Goal: Information Seeking & Learning: Learn about a topic

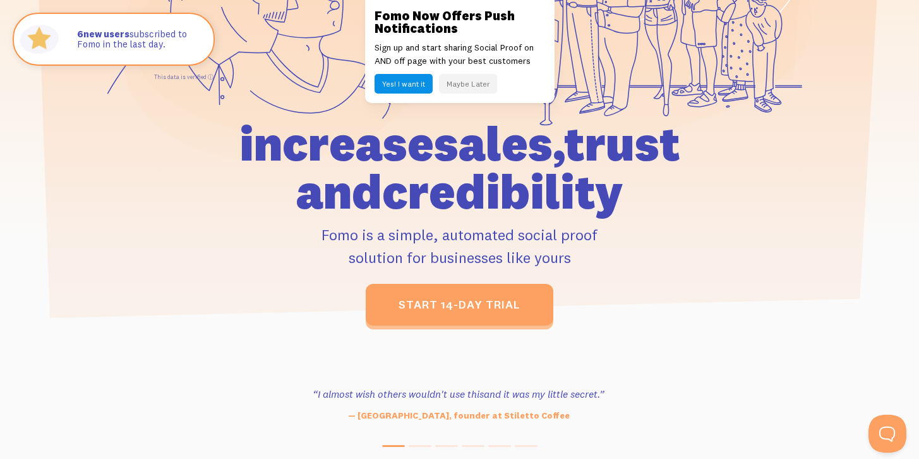
drag, startPoint x: 191, startPoint y: 145, endPoint x: 582, endPoint y: 260, distance: 408.3
click at [582, 260] on div "increase sales, trust and credibility Fomo is a simple, automated social proof …" at bounding box center [459, 222] width 585 height 206
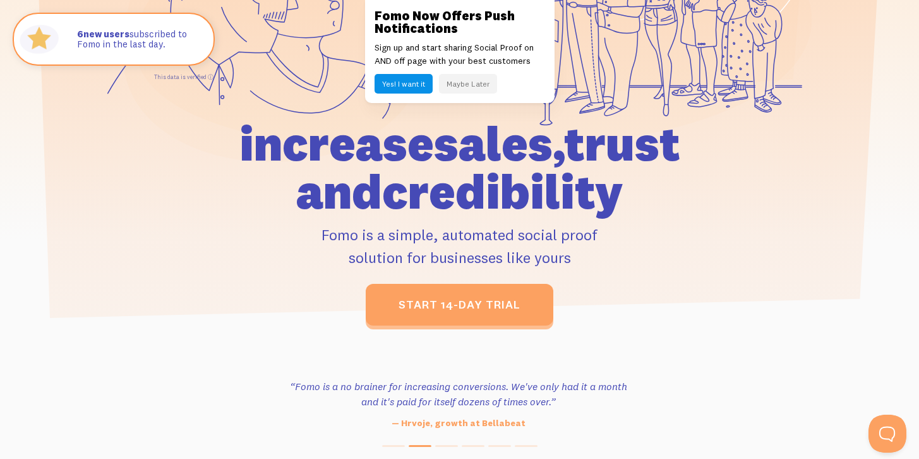
click at [571, 267] on div at bounding box center [571, 267] width 0 height 0
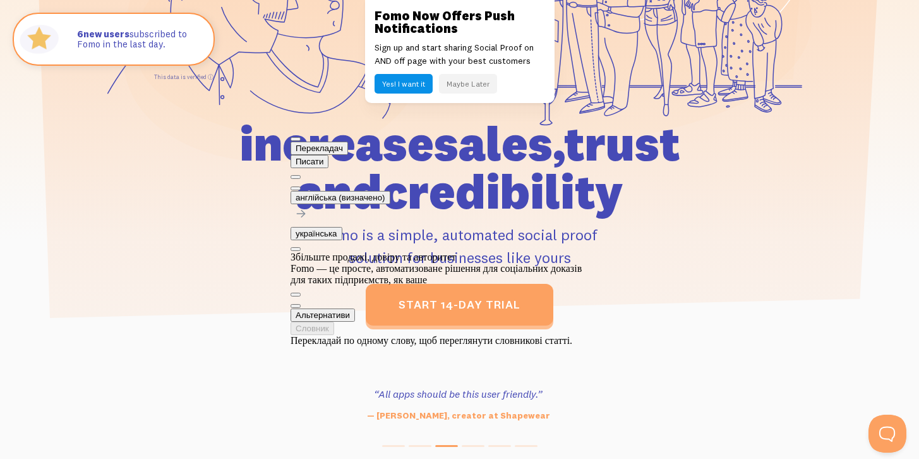
click at [694, 207] on h1 "increase sales, trust and credibility" at bounding box center [459, 167] width 585 height 96
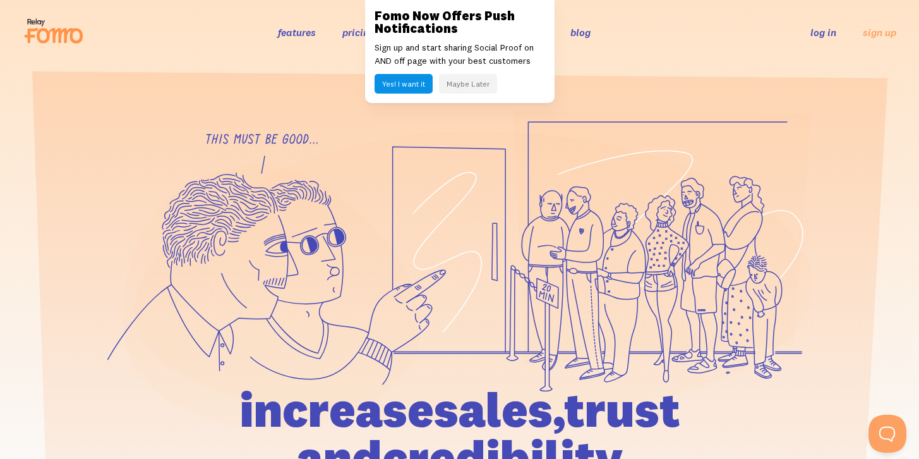
click at [550, 104] on section at bounding box center [459, 331] width 919 height 534
click at [455, 87] on button "Maybe Later" at bounding box center [468, 84] width 58 height 20
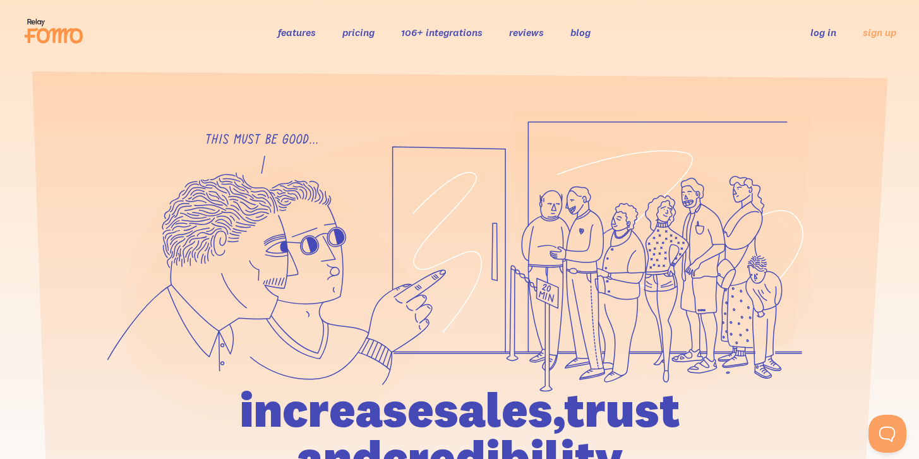
click at [299, 35] on link "features" at bounding box center [297, 32] width 38 height 13
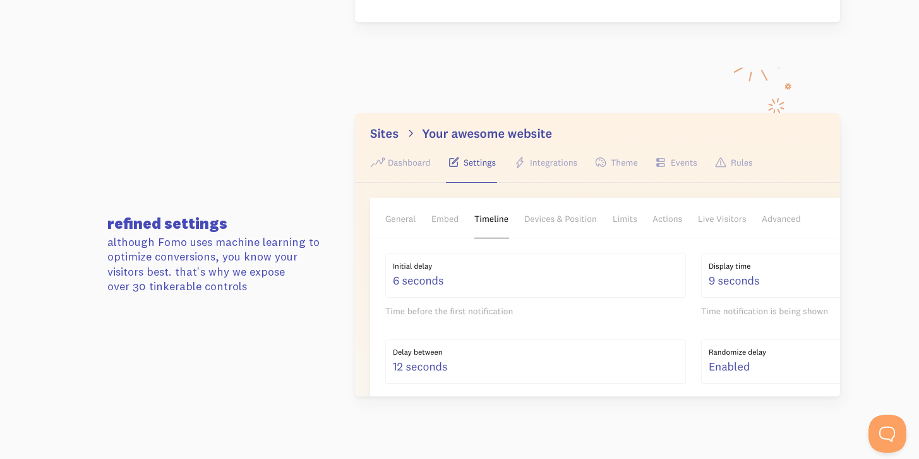
scroll to position [2076, 0]
